Goal: Task Accomplishment & Management: Complete application form

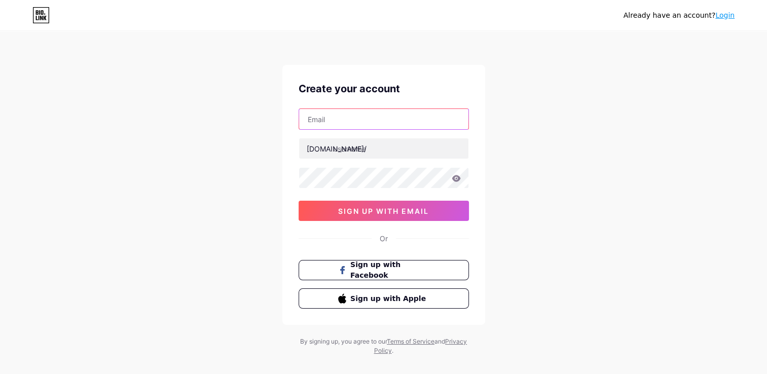
click at [320, 123] on input "text" at bounding box center [383, 119] width 169 height 20
type input "[EMAIL_ADDRESS][DOMAIN_NAME]"
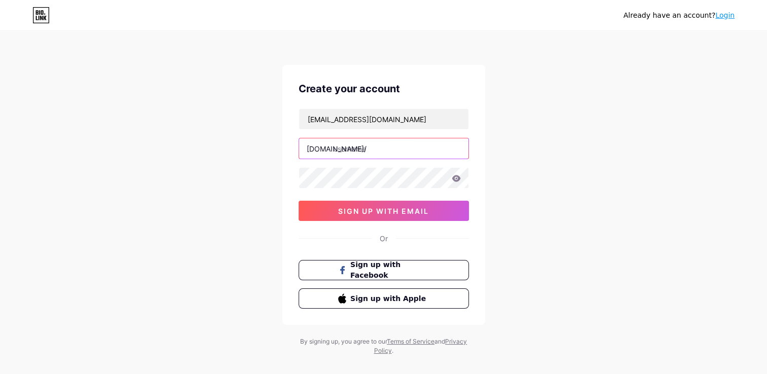
click at [365, 148] on input "text" at bounding box center [383, 148] width 169 height 20
type input "hst"
click at [455, 179] on icon at bounding box center [456, 178] width 9 height 7
drag, startPoint x: 314, startPoint y: 148, endPoint x: 348, endPoint y: 150, distance: 34.5
click at [348, 150] on input "hst" at bounding box center [383, 148] width 169 height 20
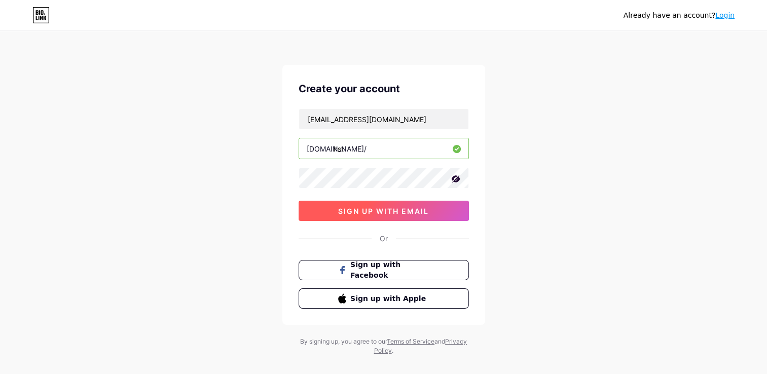
click at [419, 209] on span "sign up with email" at bounding box center [383, 211] width 91 height 9
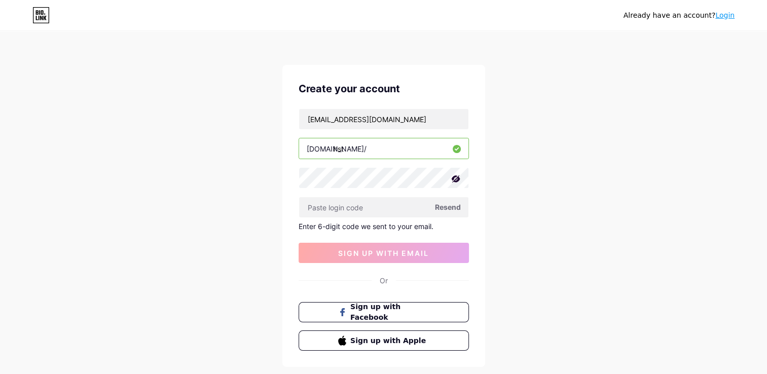
click at [445, 208] on span "Resend" at bounding box center [448, 207] width 26 height 11
click at [447, 207] on span "Resend" at bounding box center [448, 207] width 26 height 11
